Goal: Transaction & Acquisition: Purchase product/service

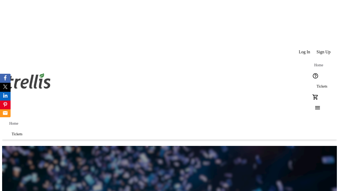
click at [317, 84] on span "Tickets" at bounding box center [322, 86] width 11 height 4
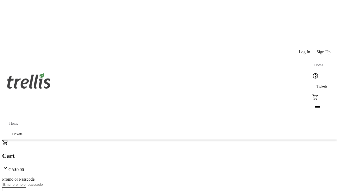
type input "1"
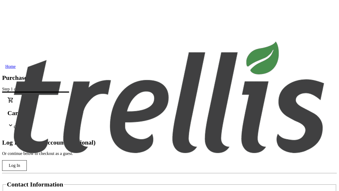
type input "[EMAIL_ADDRESS][DOMAIN_NAME]"
type input "Rahul"
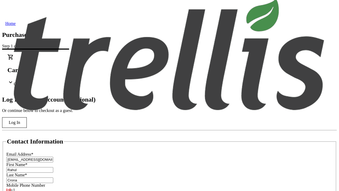
type input "Crona"
